Goal: Find specific page/section: Find specific page/section

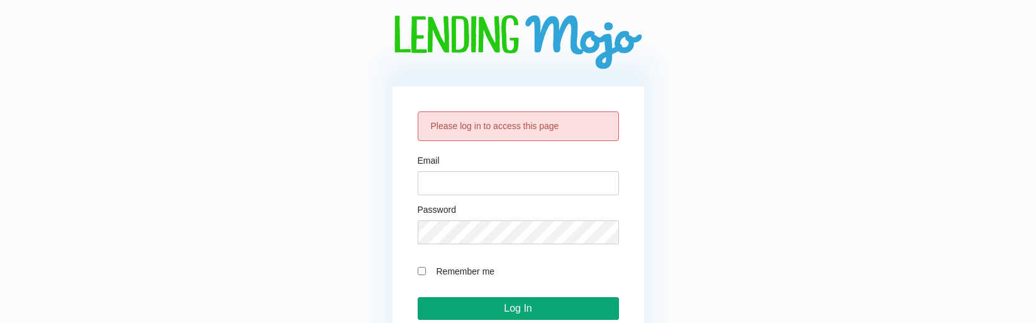
type input "[EMAIL_ADDRESS][DOMAIN_NAME]"
click at [449, 303] on input "Log In" at bounding box center [518, 308] width 201 height 23
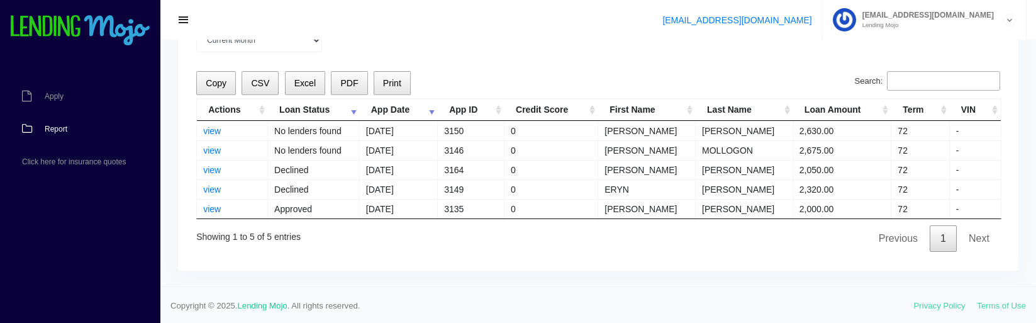
scroll to position [77, 0]
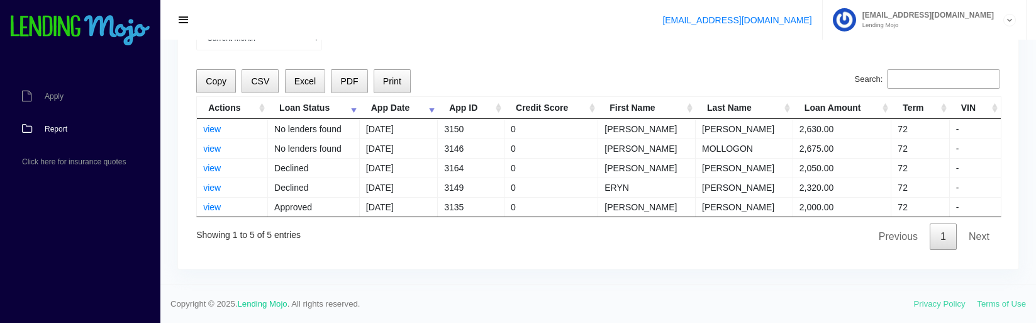
click at [977, 233] on link "Next" at bounding box center [979, 236] width 42 height 26
click at [212, 210] on link "view" at bounding box center [212, 207] width 18 height 10
